Goal: Navigation & Orientation: Find specific page/section

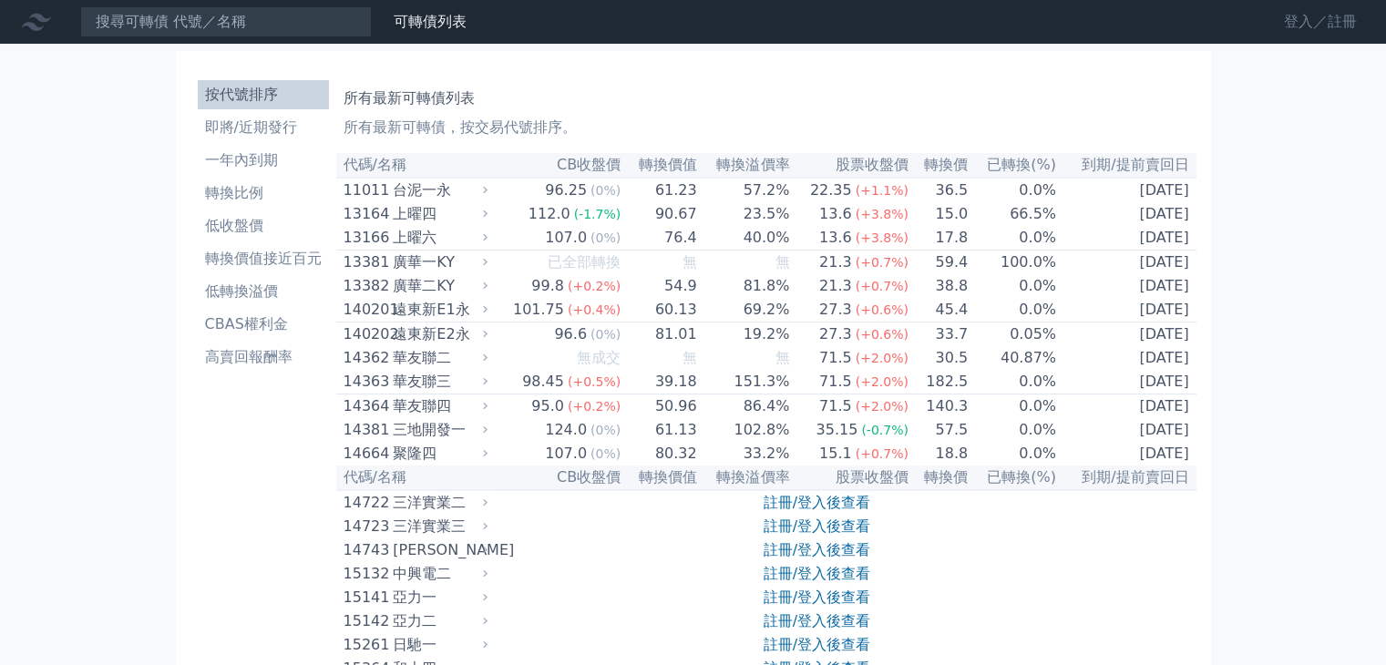
click at [1295, 21] on link "登入／註冊" at bounding box center [1320, 21] width 102 height 29
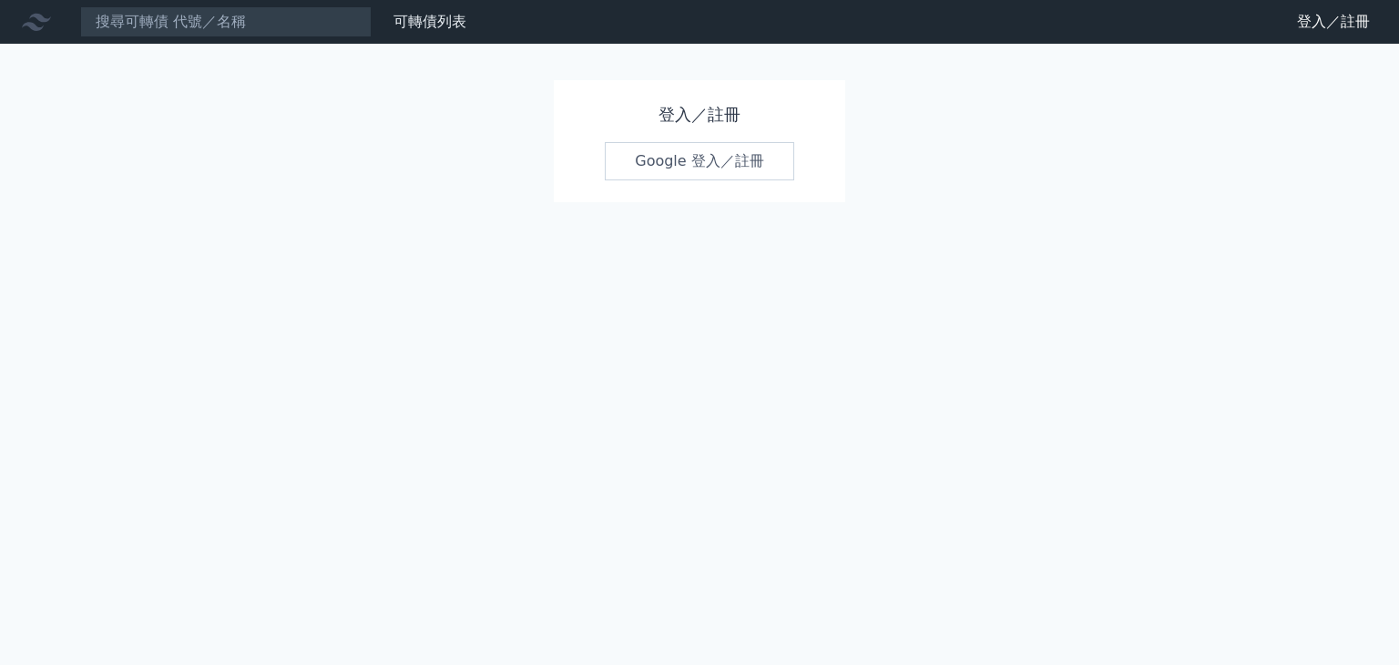
click at [689, 166] on link "Google 登入／註冊" at bounding box center [700, 161] width 190 height 38
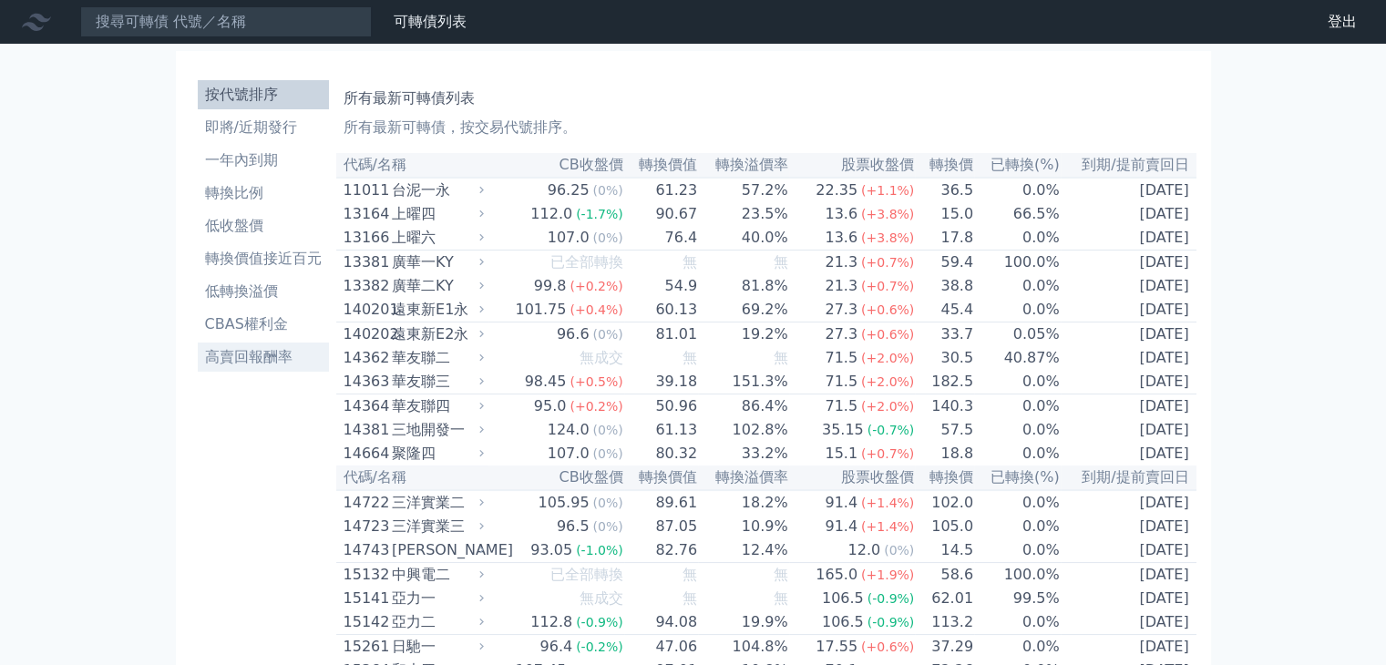
click at [226, 359] on li "高賣回報酬率" at bounding box center [263, 357] width 131 height 22
